Goal: Task Accomplishment & Management: Complete application form

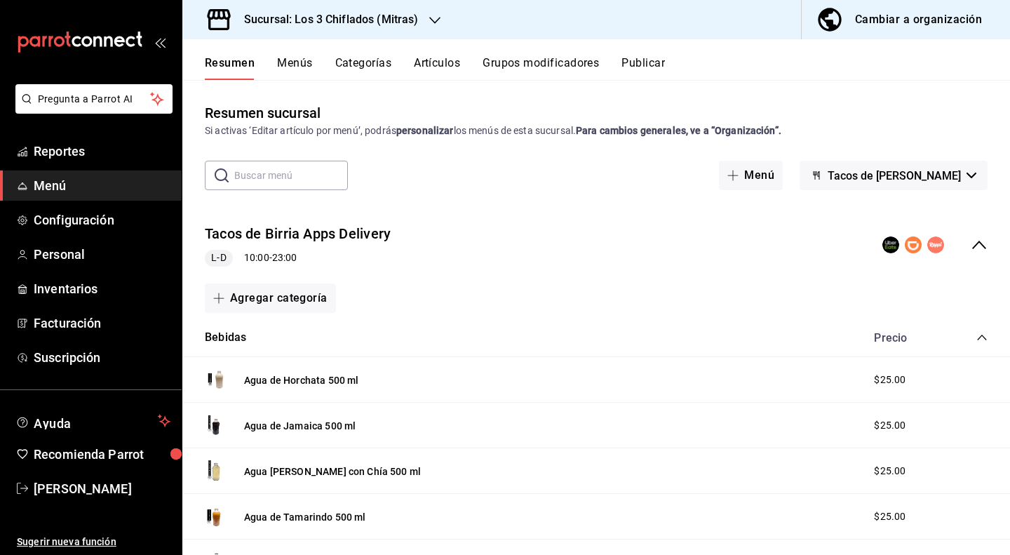
click at [975, 249] on icon "collapse-menu-row" at bounding box center [979, 244] width 17 height 17
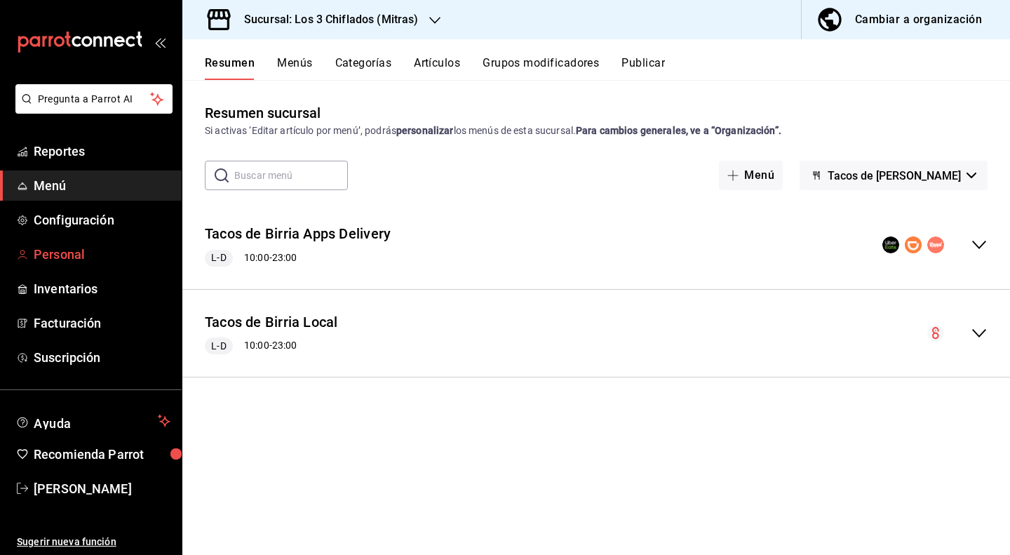
click at [72, 256] on span "Personal" at bounding box center [102, 254] width 137 height 19
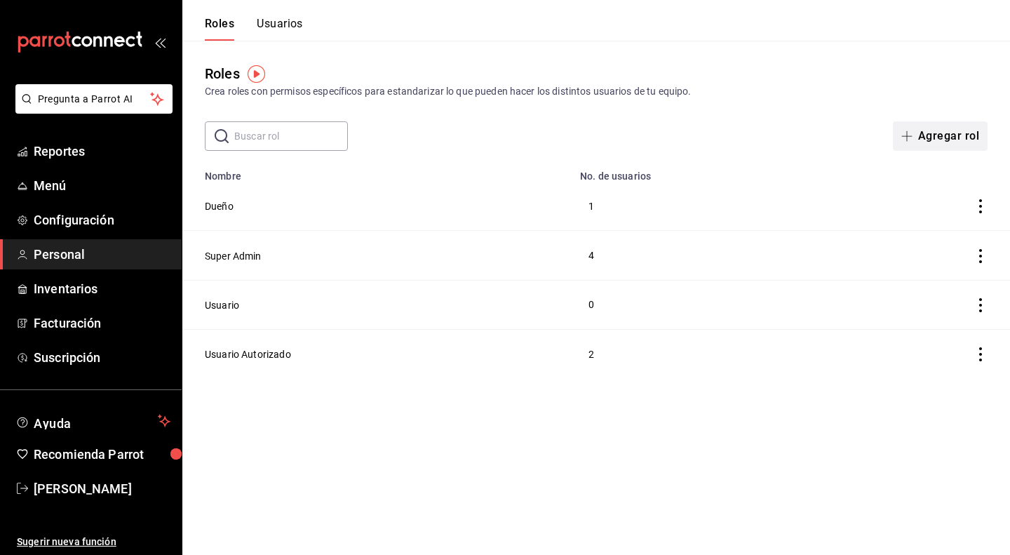
click at [937, 141] on button "Agregar rol" at bounding box center [940, 135] width 95 height 29
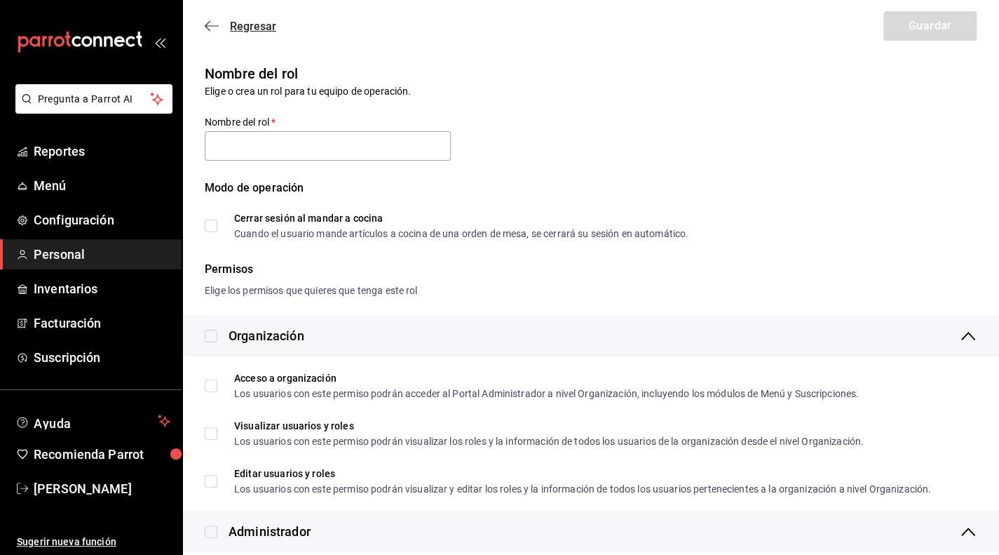
click at [210, 22] on icon "button" at bounding box center [212, 26] width 14 height 13
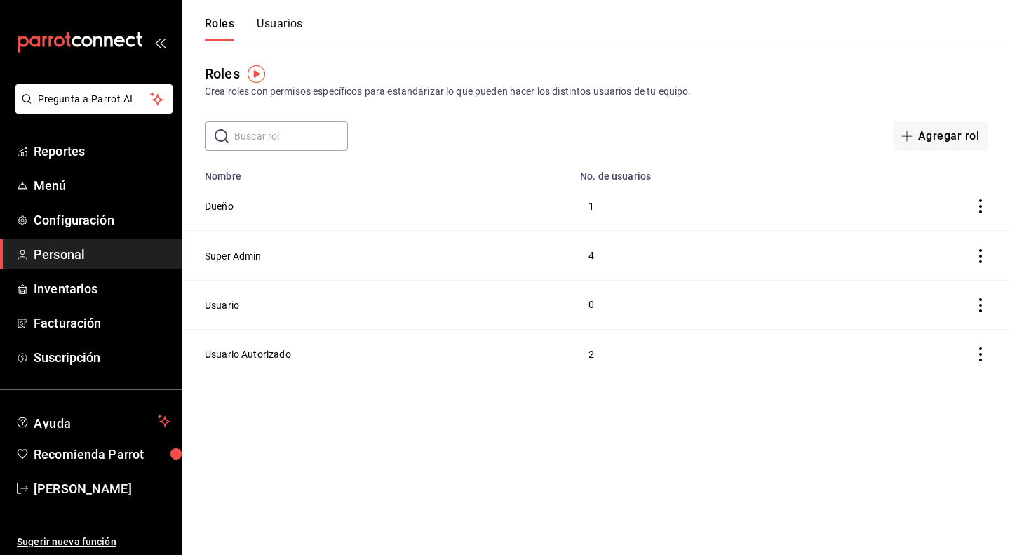
click at [275, 22] on button "Usuarios" at bounding box center [280, 29] width 46 height 24
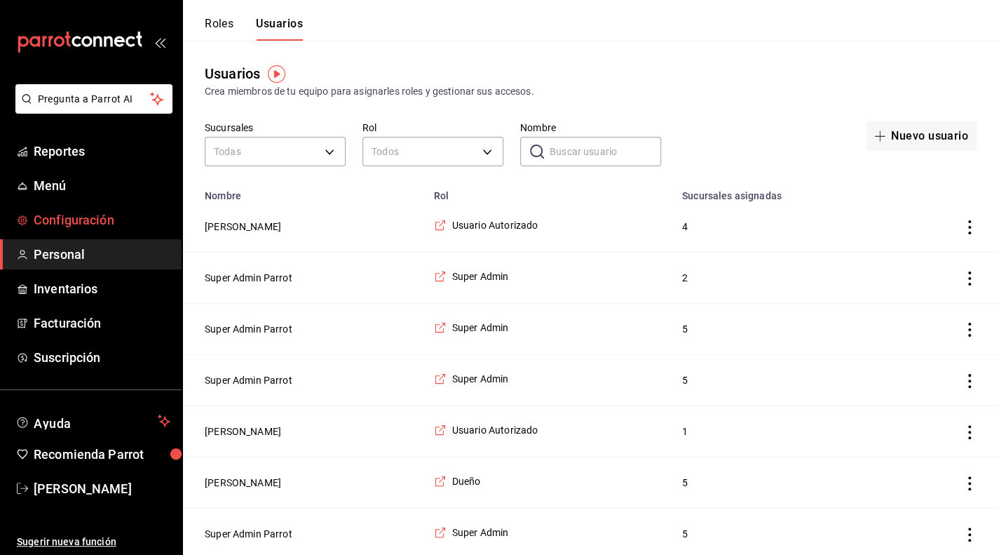
click at [93, 217] on span "Configuración" at bounding box center [102, 219] width 137 height 19
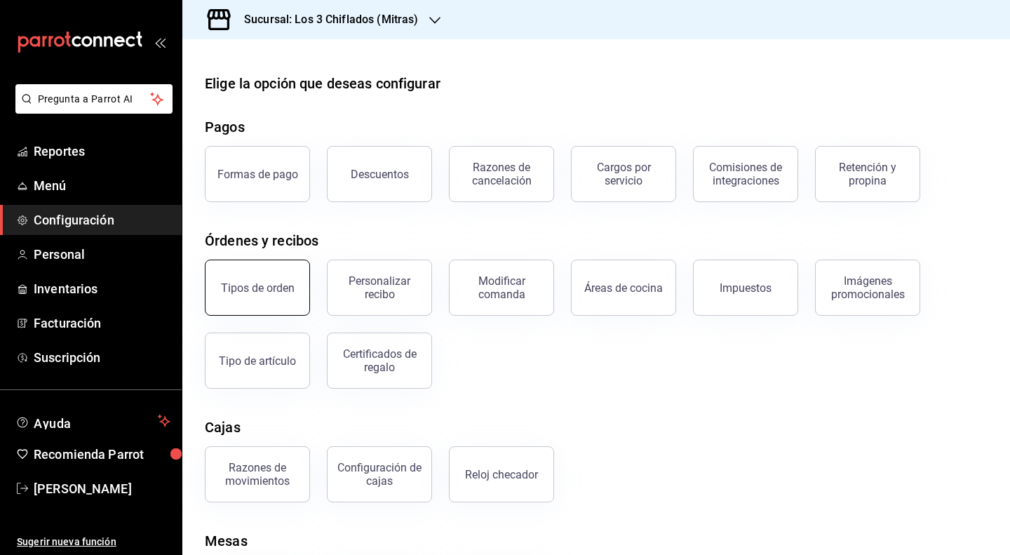
click at [246, 299] on button "Tipos de orden" at bounding box center [257, 287] width 105 height 56
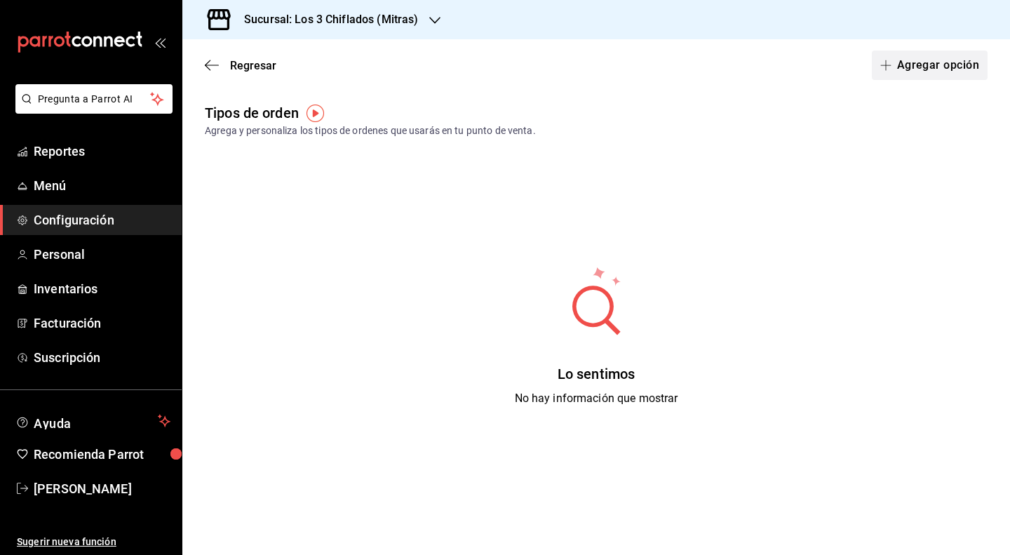
click at [916, 65] on button "Agregar opción" at bounding box center [930, 64] width 116 height 29
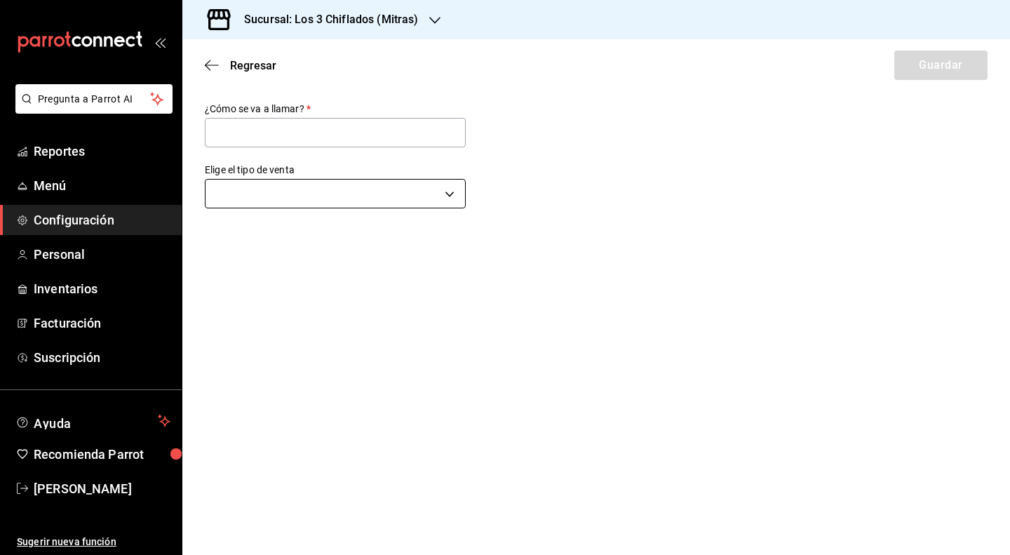
click at [398, 184] on body "Pregunta a Parrot AI Reportes Menú Configuración Personal Inventarios Facturaci…" at bounding box center [505, 277] width 1010 height 555
click at [305, 271] on li "Comer aquí" at bounding box center [334, 265] width 259 height 26
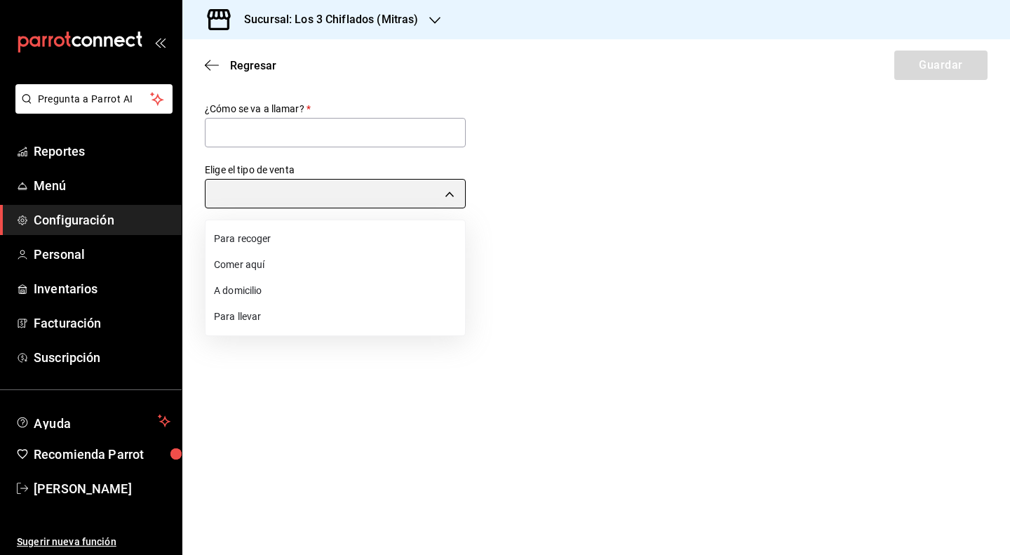
type input "DINE_IN"
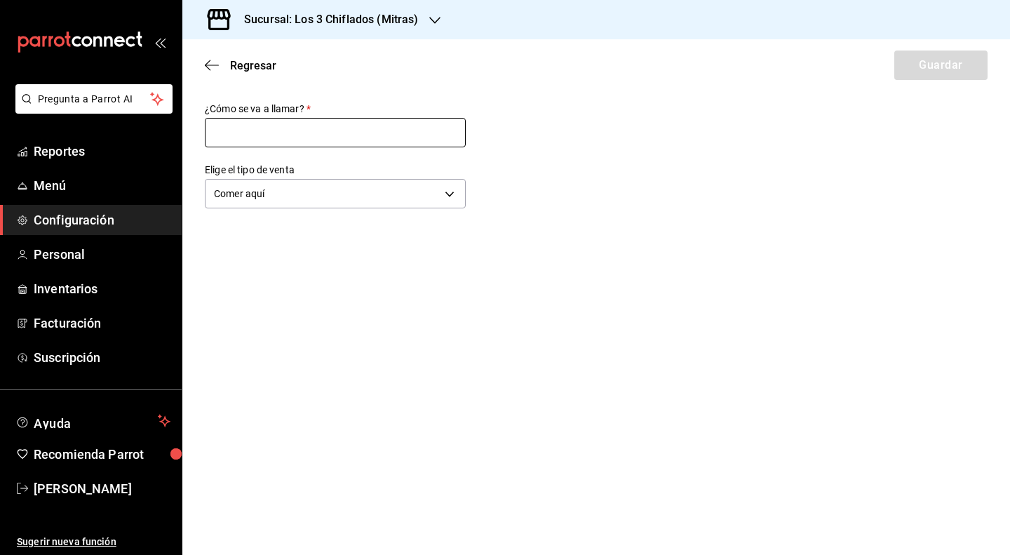
click at [296, 130] on input "text" at bounding box center [335, 132] width 261 height 29
type input "Comer aquí"
click at [953, 60] on button "Guardar" at bounding box center [940, 64] width 93 height 29
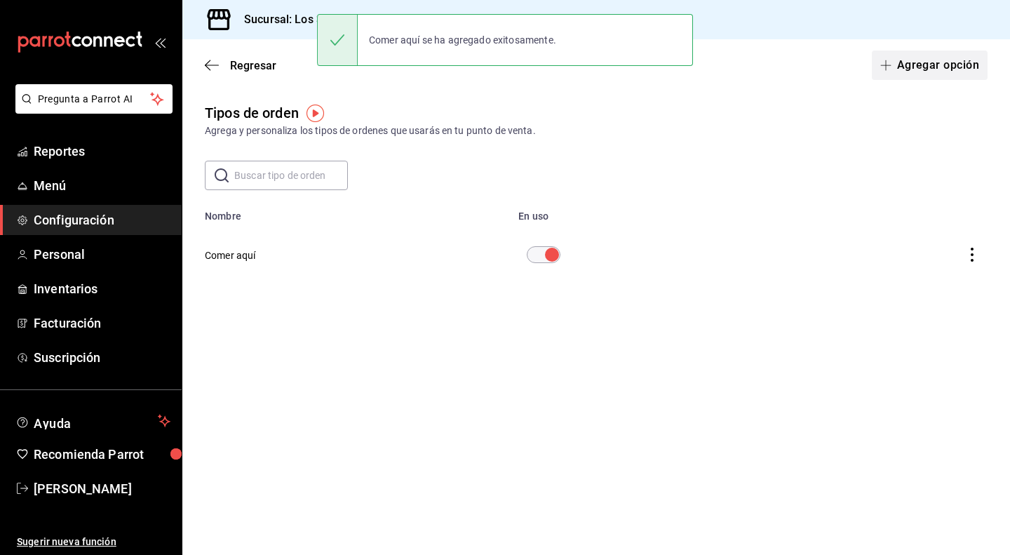
click at [924, 58] on button "Agregar opción" at bounding box center [930, 64] width 116 height 29
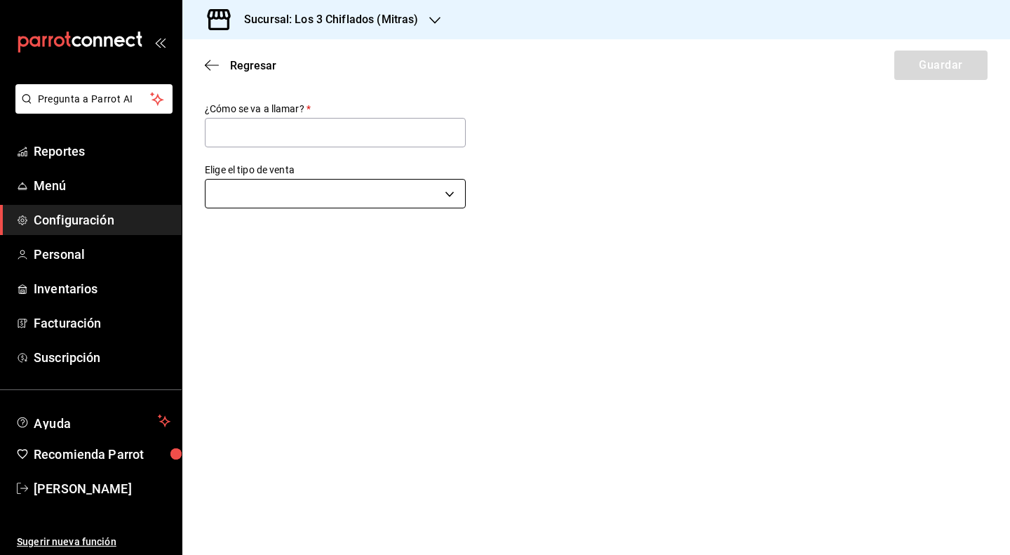
click at [431, 191] on body "Pregunta a Parrot AI Reportes Menú Configuración Personal Inventarios Facturaci…" at bounding box center [505, 277] width 1010 height 555
click at [283, 321] on li "Para llevar" at bounding box center [334, 317] width 259 height 26
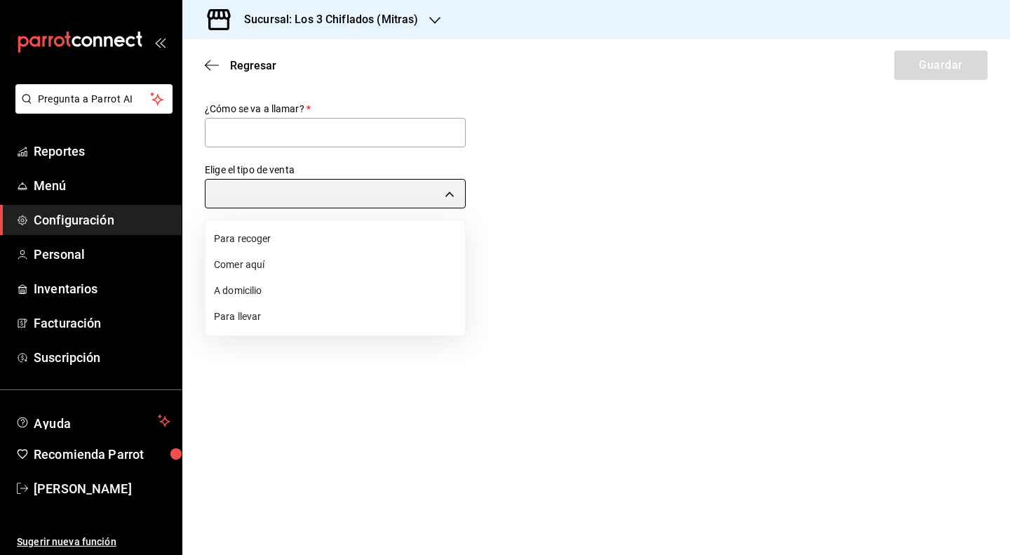
type input "TAKE_OUT"
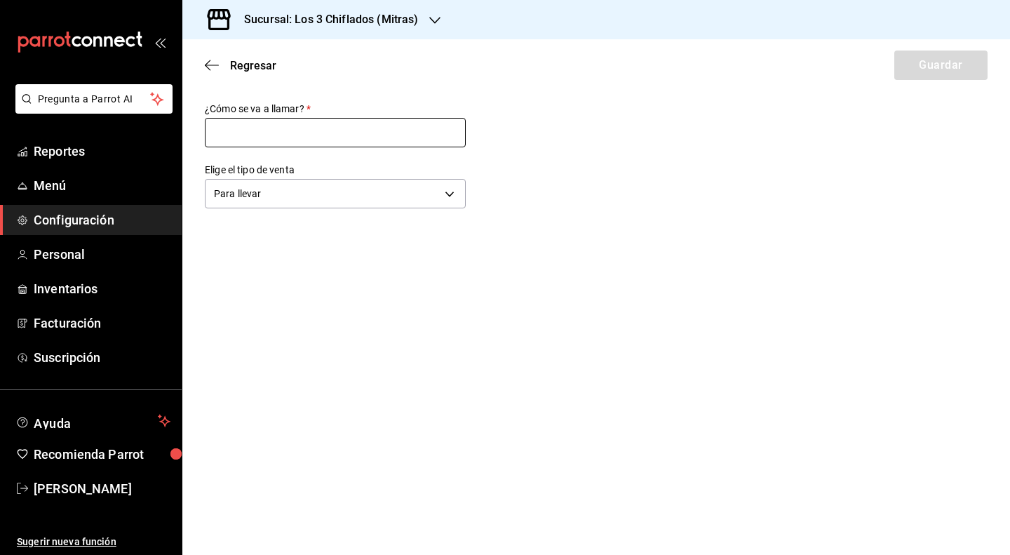
click at [292, 131] on input "text" at bounding box center [335, 132] width 261 height 29
type input "Para llevar"
click at [957, 65] on button "Guardar" at bounding box center [940, 64] width 93 height 29
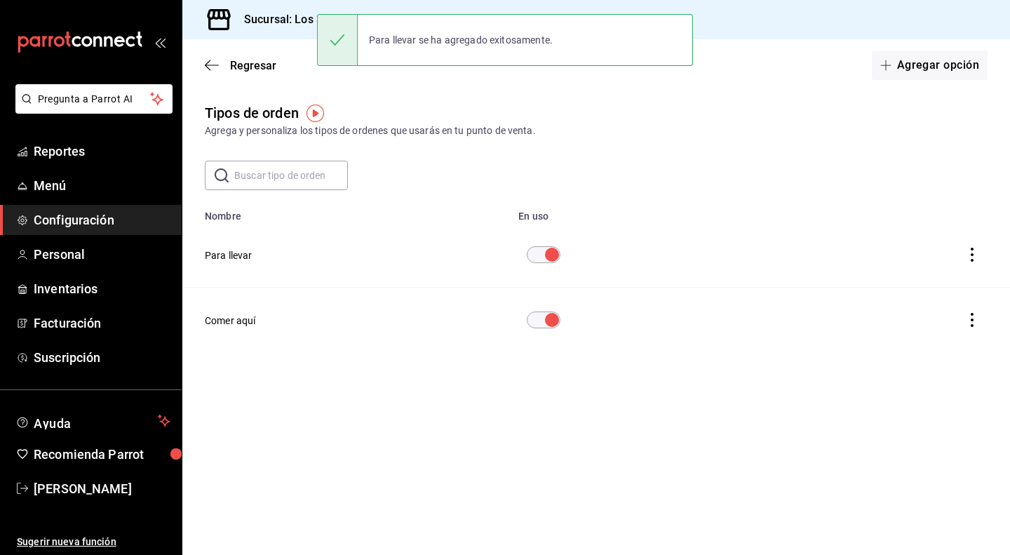
click at [204, 68] on div "Regresar Agregar opción" at bounding box center [595, 65] width 827 height 52
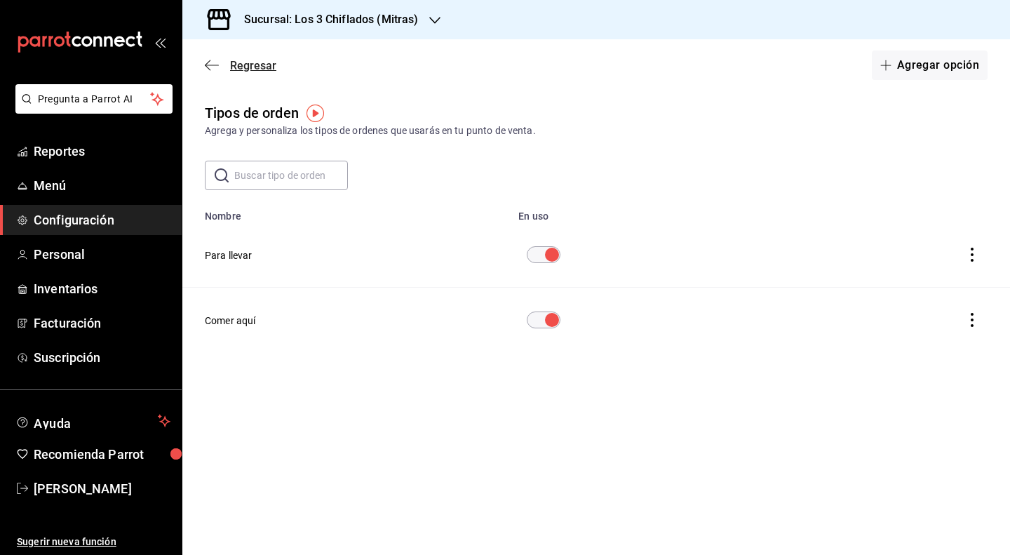
click at [209, 66] on icon "button" at bounding box center [212, 65] width 14 height 13
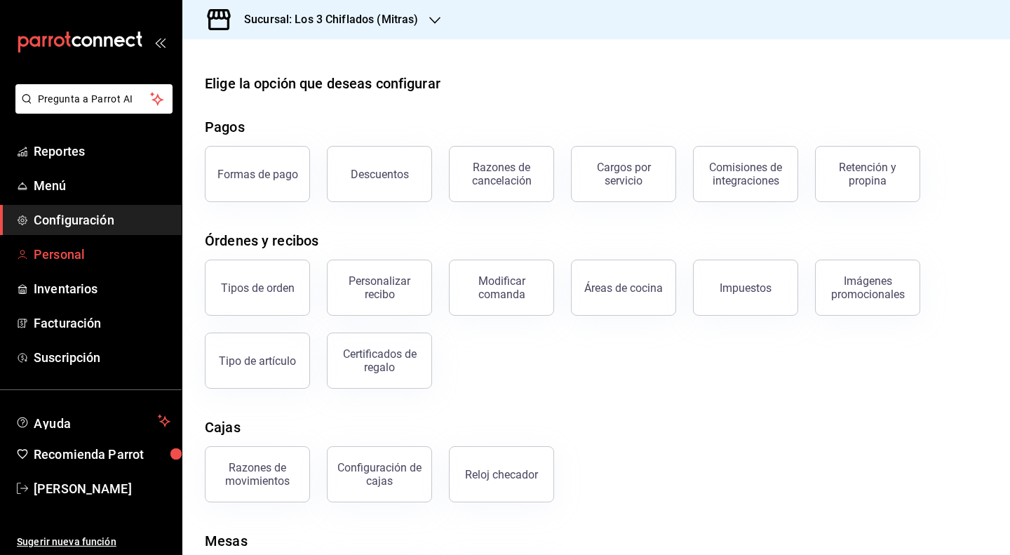
click at [73, 259] on span "Personal" at bounding box center [102, 254] width 137 height 19
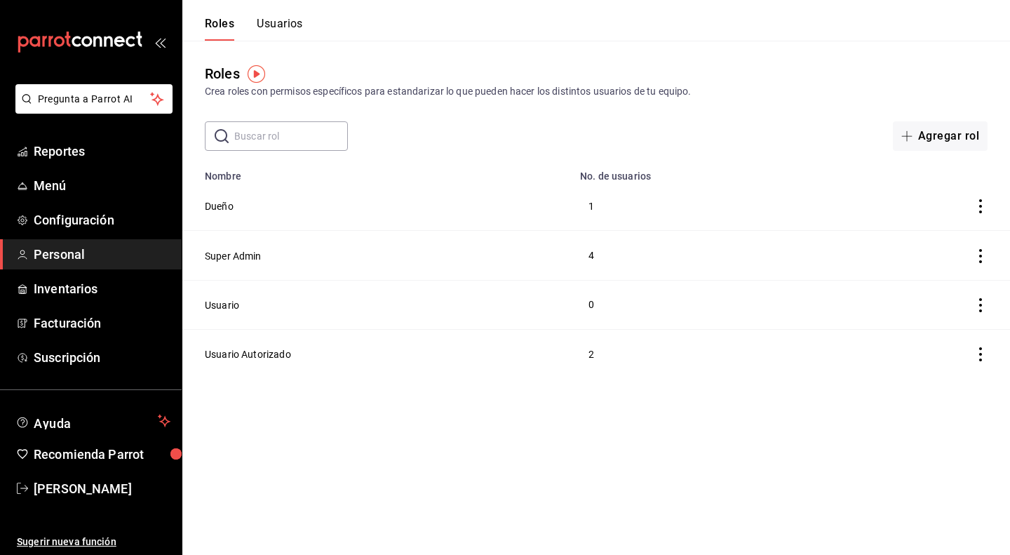
click at [285, 20] on button "Usuarios" at bounding box center [280, 29] width 46 height 24
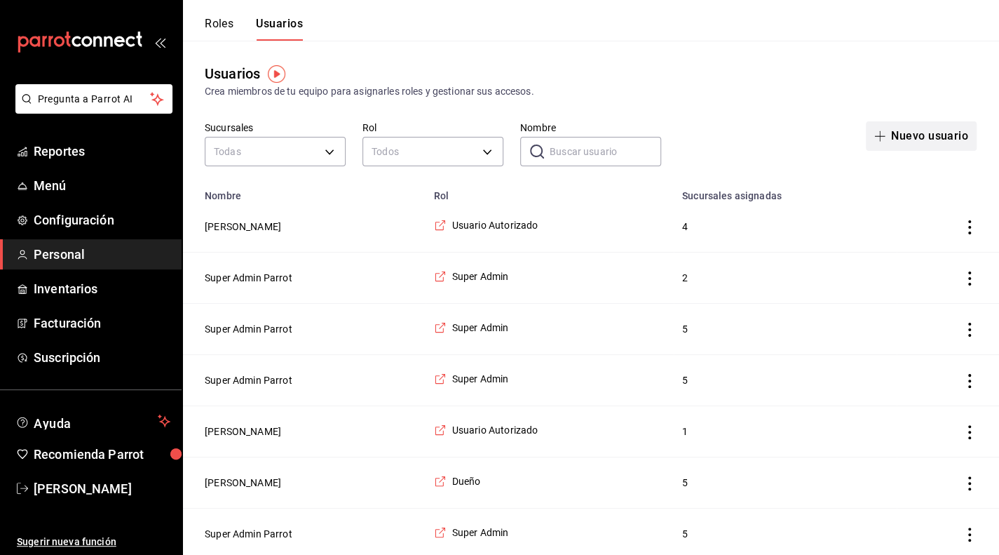
click at [913, 138] on button "Nuevo usuario" at bounding box center [921, 135] width 111 height 29
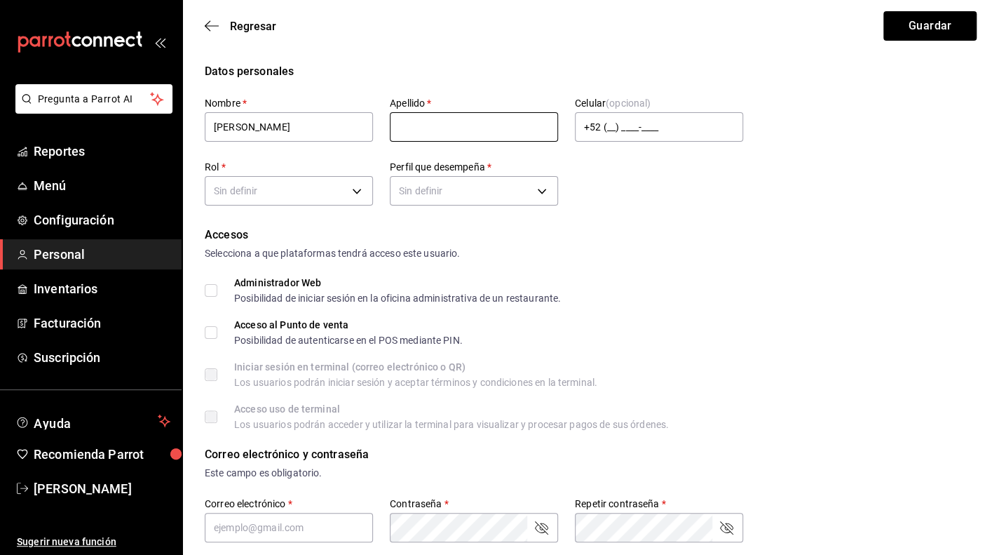
type input "[PERSON_NAME]"
click at [417, 128] on input "text" at bounding box center [474, 126] width 168 height 29
type input "urroa"
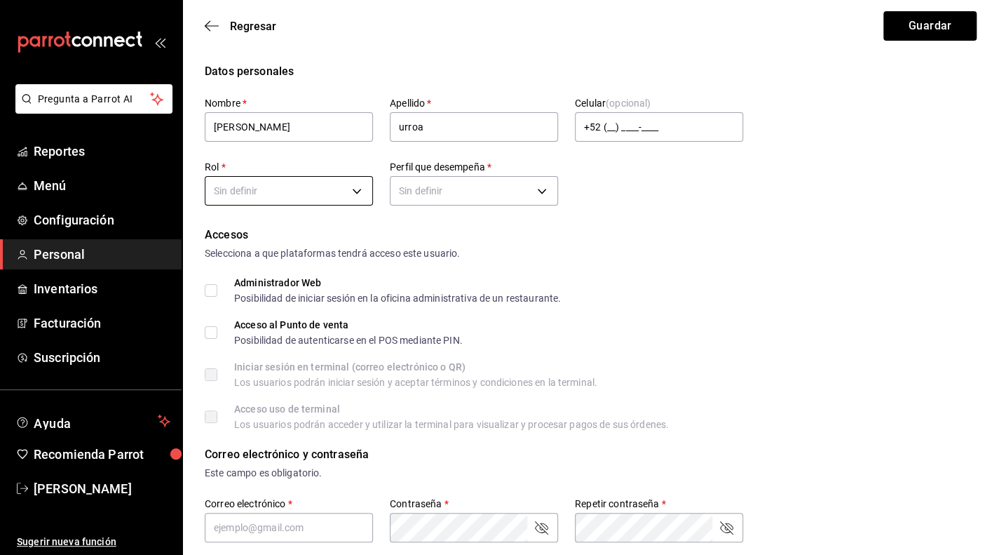
click at [348, 198] on body "Pregunta a Parrot AI Reportes Menú Configuración Personal Inventarios Facturaci…" at bounding box center [499, 537] width 999 height 1074
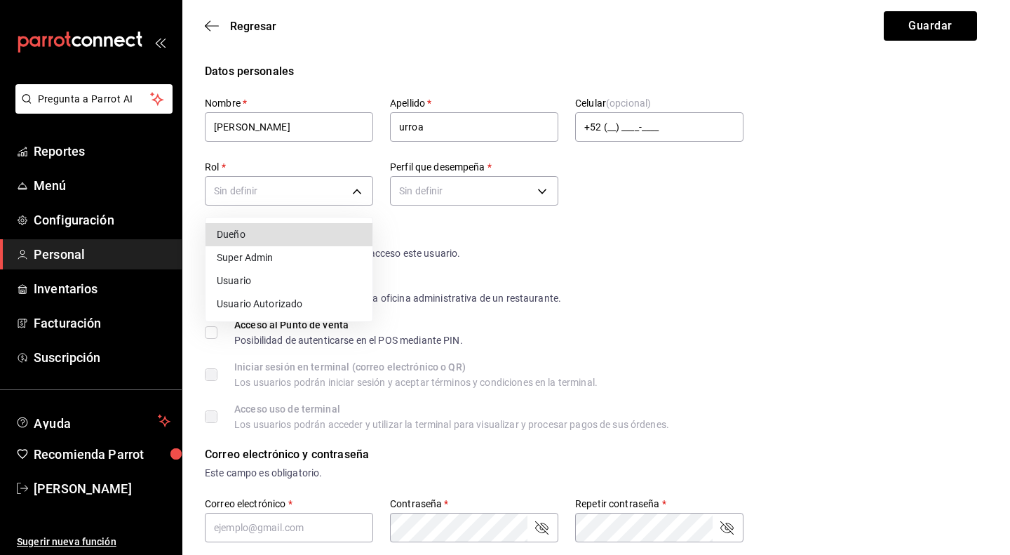
click at [323, 300] on li "Usuario Autorizado" at bounding box center [288, 303] width 167 height 23
type input "e16658fb-2d2b-48b5-9f6d-50205dbf63a1"
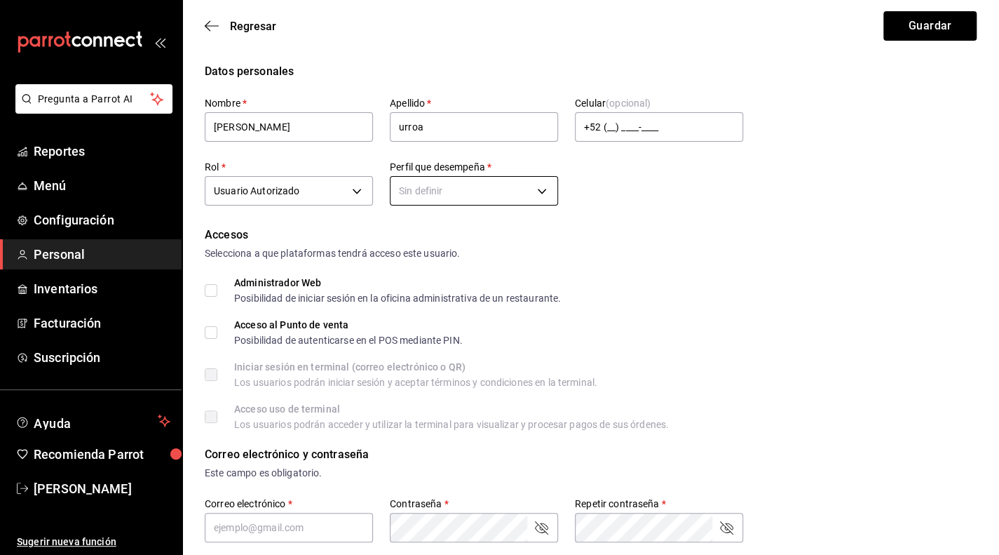
click at [522, 190] on body "Pregunta a Parrot AI Reportes Menú Configuración Personal Inventarios Facturaci…" at bounding box center [499, 537] width 999 height 1074
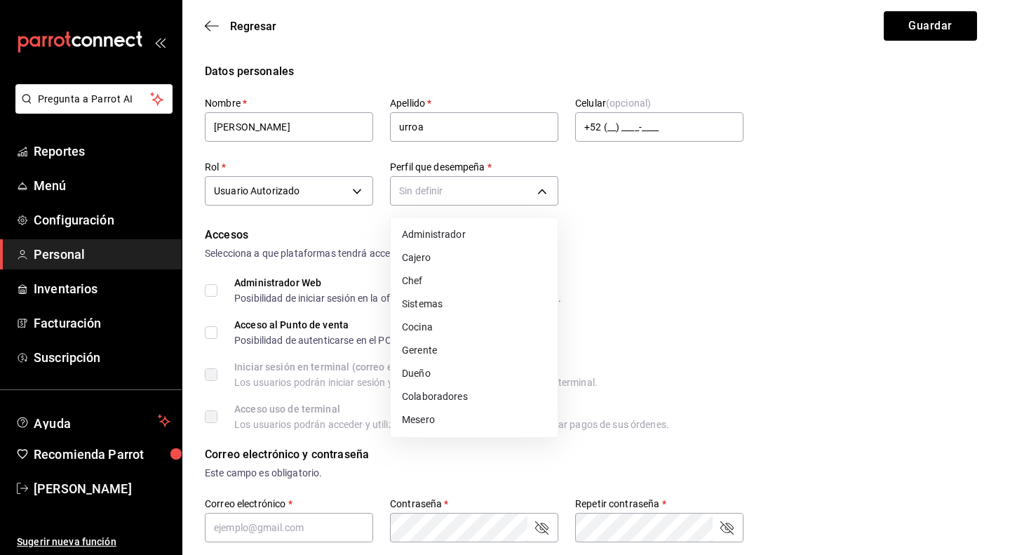
click at [441, 358] on li "Gerente" at bounding box center [474, 350] width 167 height 23
type input "MANAGER"
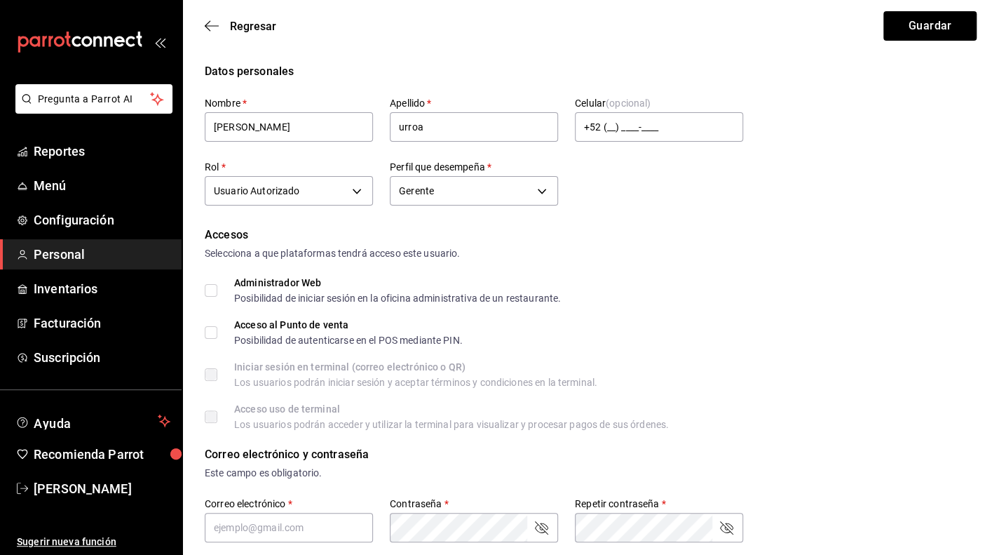
click at [213, 333] on input "Acceso al Punto de venta Posibilidad de autenticarse en el POS mediante PIN." at bounding box center [211, 332] width 13 height 13
checkbox input "true"
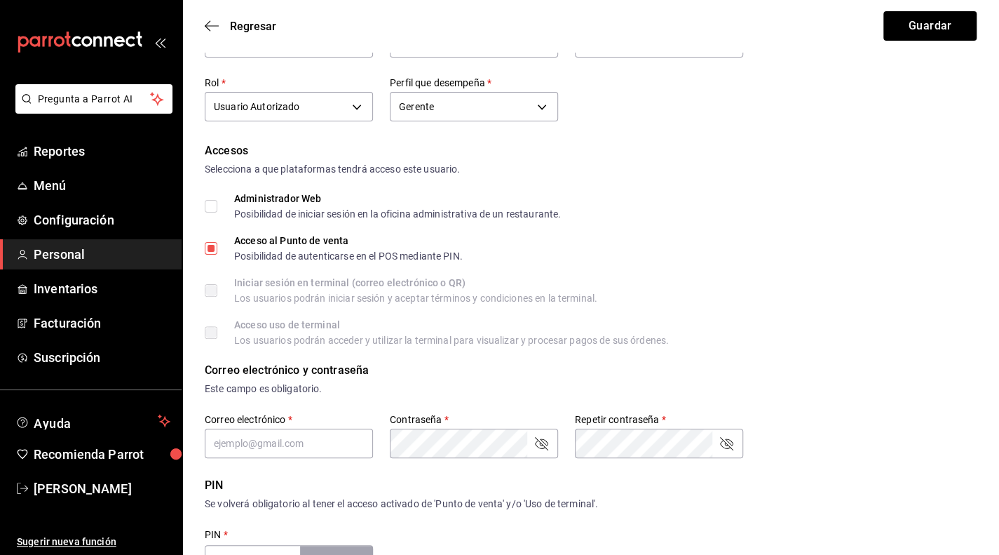
scroll to position [210, 0]
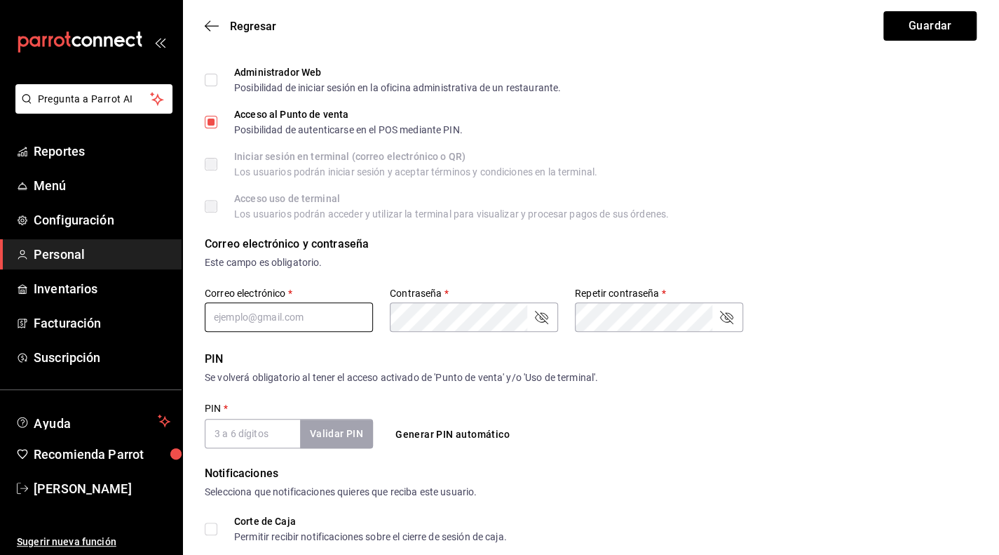
click at [335, 312] on input "text" at bounding box center [289, 316] width 168 height 29
click at [475, 427] on div "PIN   * Validar PIN ​ Generar PIN automático" at bounding box center [474, 425] width 539 height 46
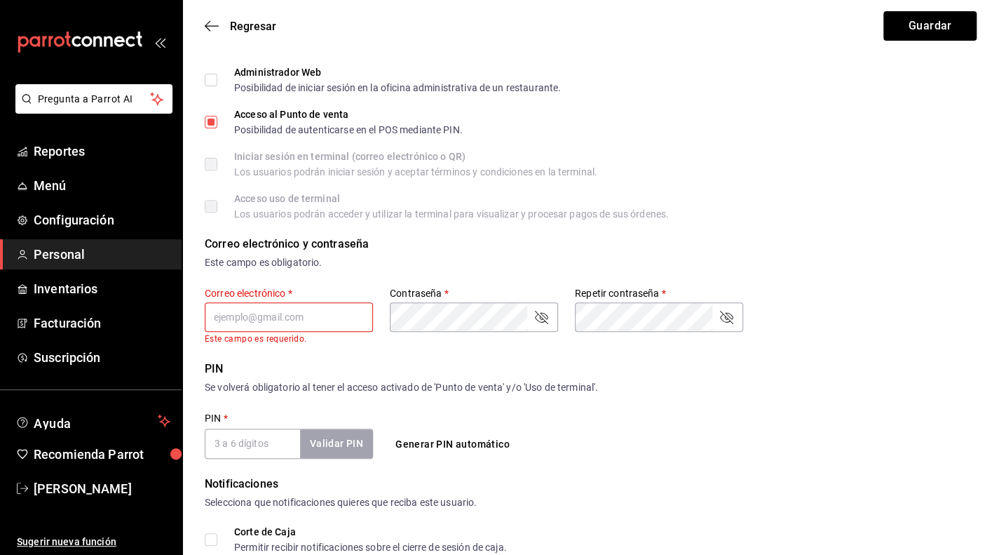
click at [291, 313] on input "text" at bounding box center [289, 316] width 168 height 29
click at [435, 440] on button "Generar PIN automático" at bounding box center [453, 444] width 126 height 26
type input "8984"
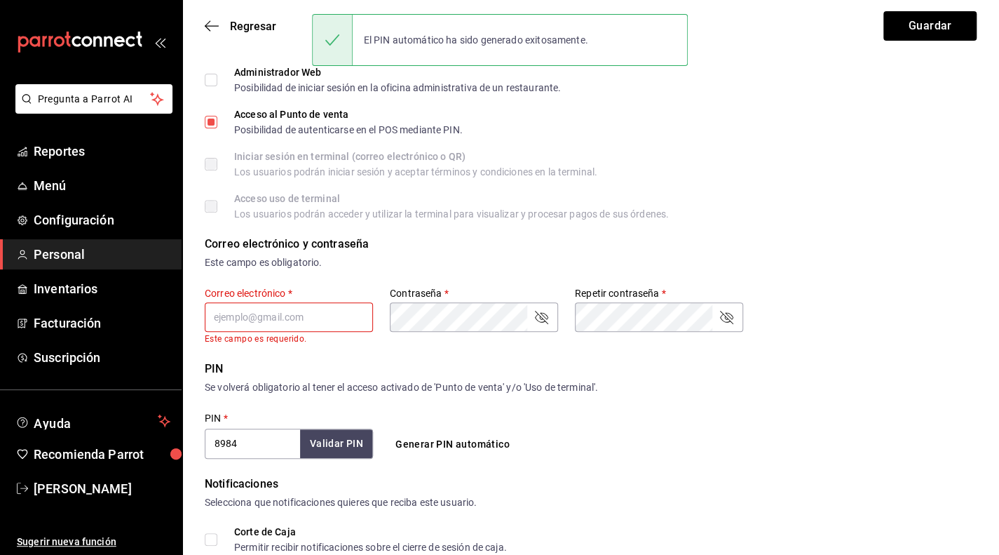
click at [332, 318] on input "text" at bounding box center [289, 316] width 168 height 29
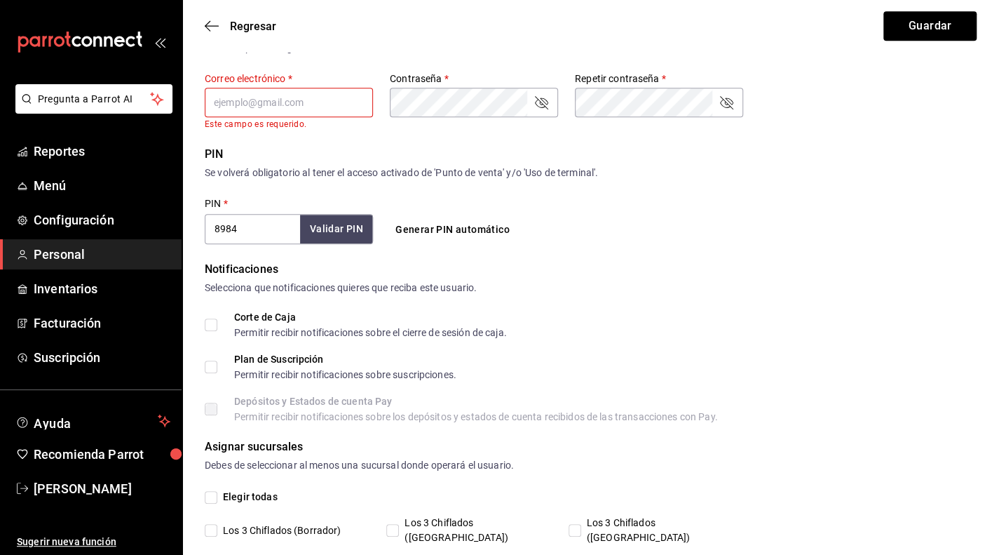
scroll to position [485, 0]
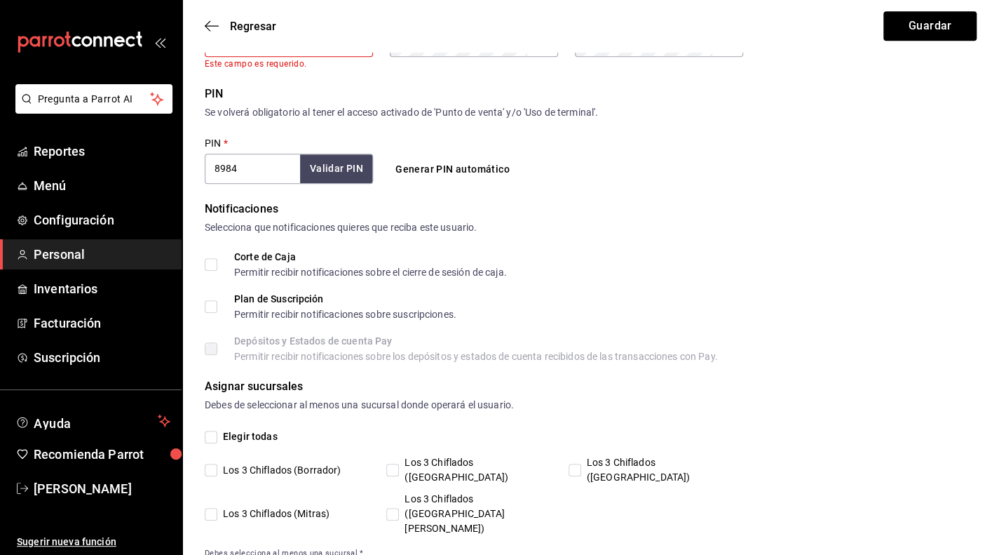
click at [212, 508] on input "Los 3 Chiflados (Mitras)" at bounding box center [211, 514] width 13 height 13
checkbox input "true"
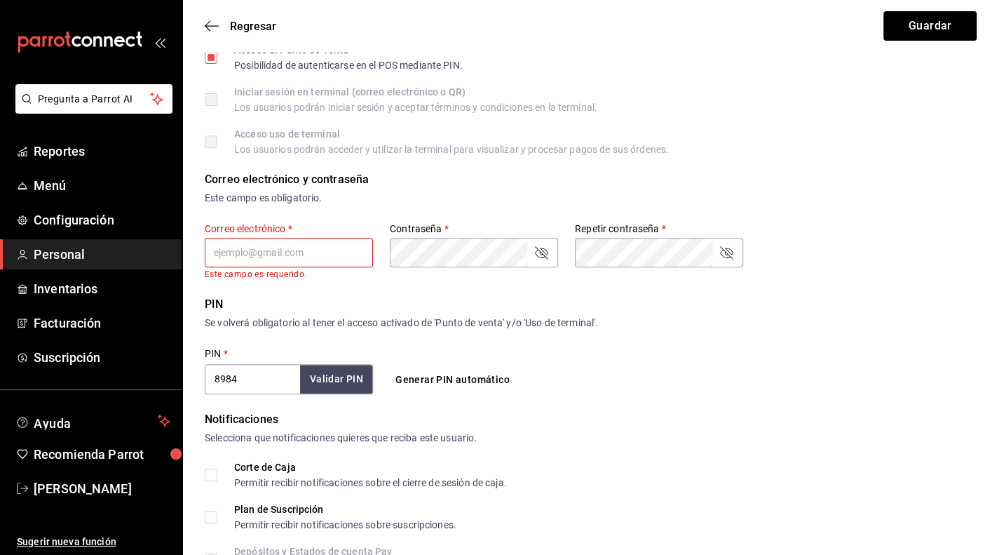
scroll to position [135, 0]
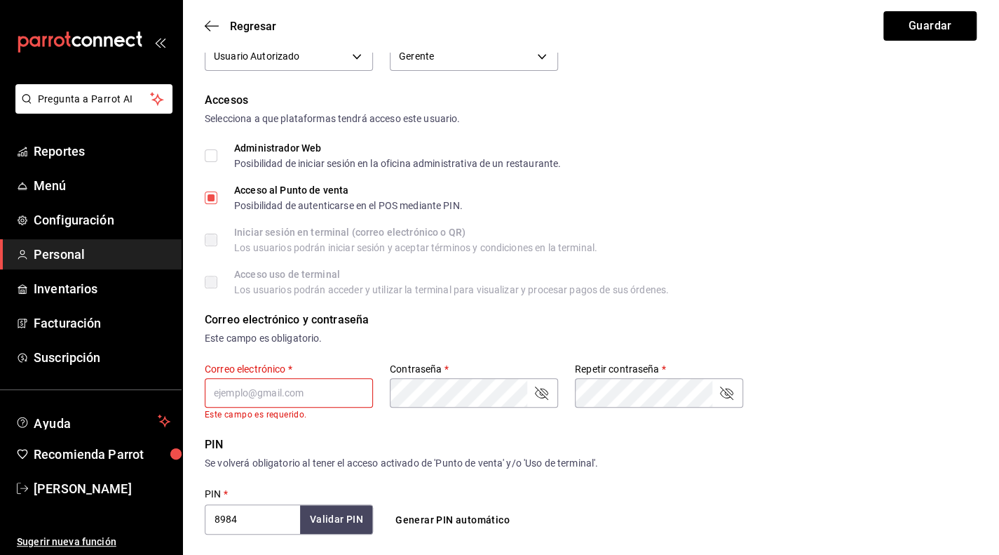
click at [318, 395] on input "text" at bounding box center [289, 392] width 168 height 29
type input "[EMAIL_ADDRESS][DOMAIN_NAME]"
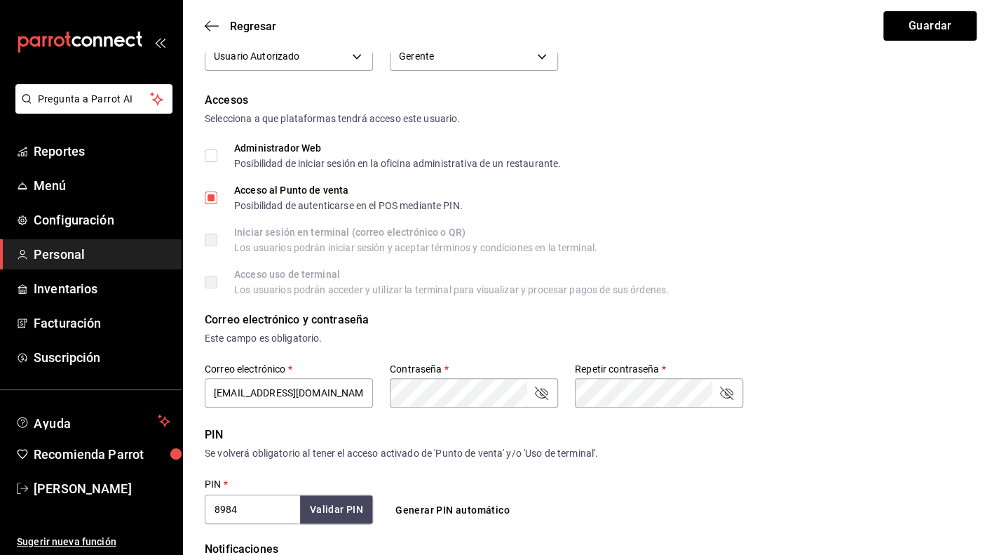
click at [546, 393] on icon "passwordField" at bounding box center [541, 392] width 13 height 13
click at [734, 389] on icon "passwordField" at bounding box center [726, 392] width 17 height 17
click at [863, 396] on div "Correo electrónico y contraseña Este campo es obligatorio. Correo electrónico  …" at bounding box center [591, 360] width 772 height 98
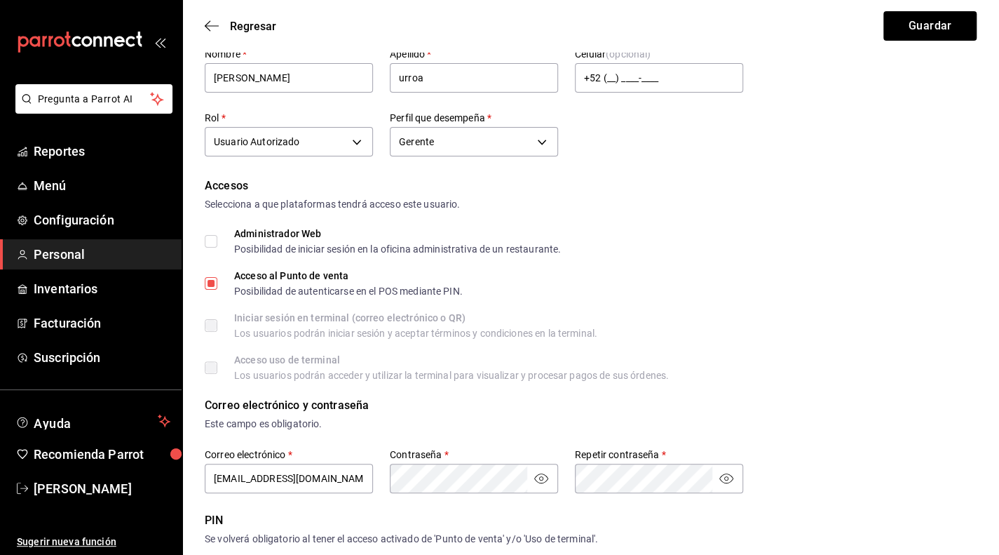
scroll to position [0, 0]
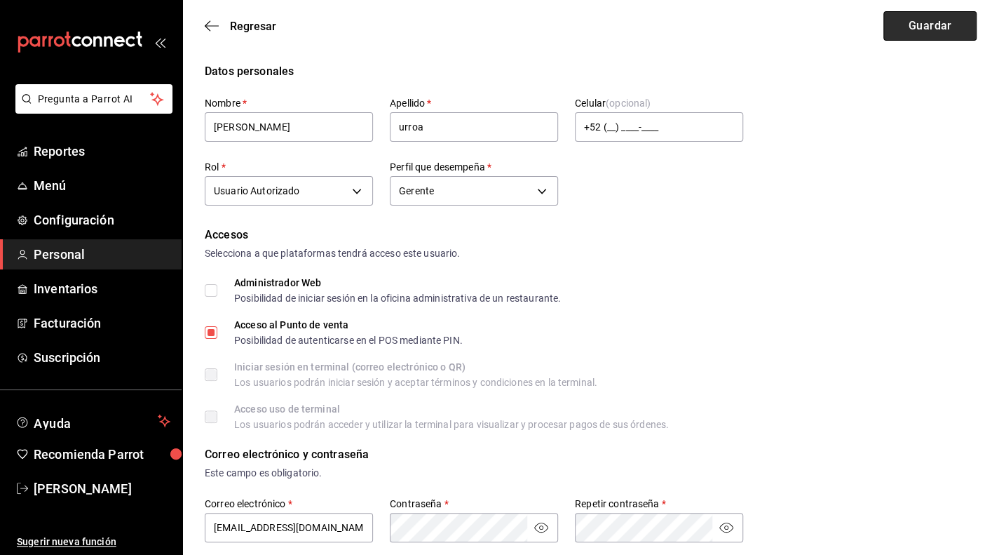
click at [898, 25] on button "Guardar" at bounding box center [930, 25] width 93 height 29
